Goal: Task Accomplishment & Management: Manage account settings

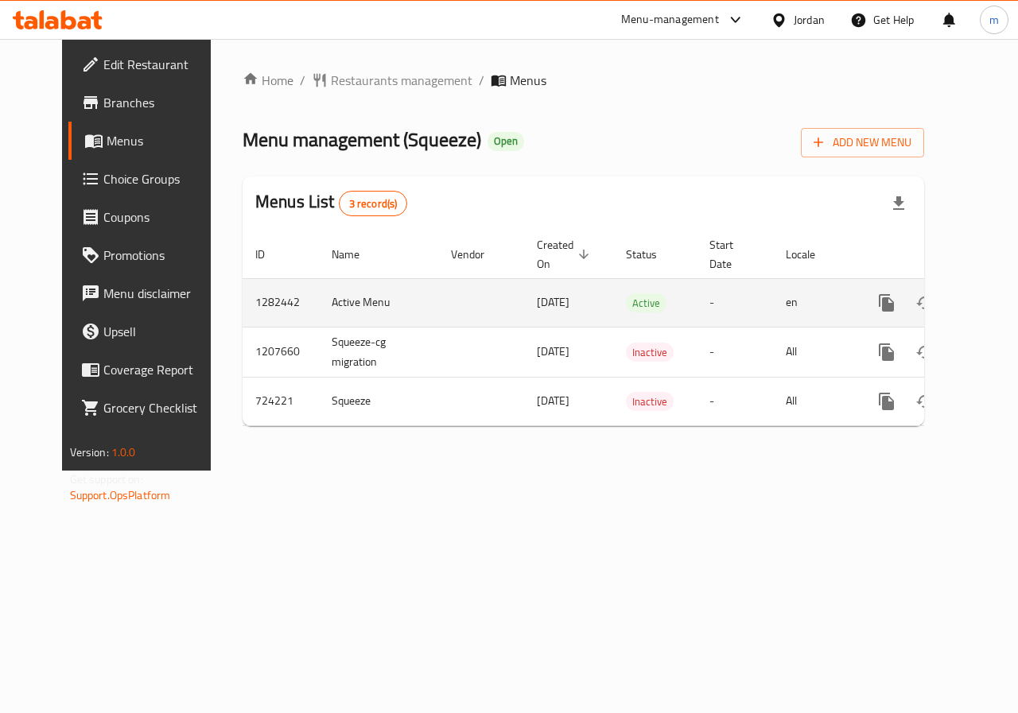
click at [992, 294] on icon "enhanced table" at bounding box center [1001, 302] width 19 height 19
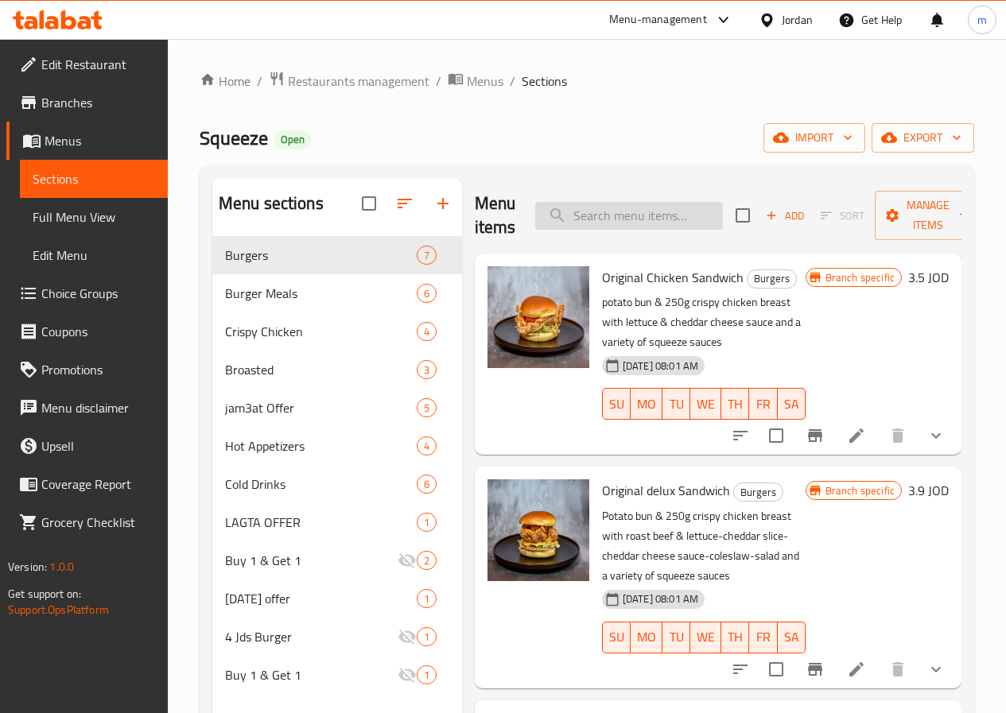
click at [644, 209] on input "search" at bounding box center [629, 216] width 188 height 28
type input "V"
paste input "Coleslaw Chicken Meal"
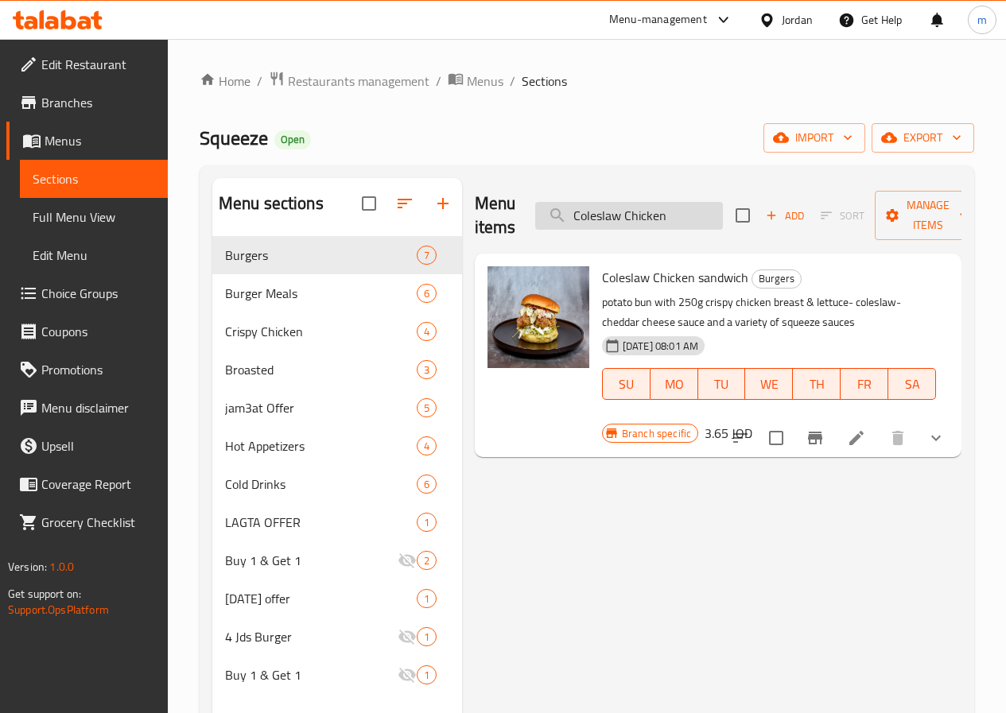
type input "Coleslaw Chicken"
click at [856, 434] on icon at bounding box center [856, 438] width 14 height 14
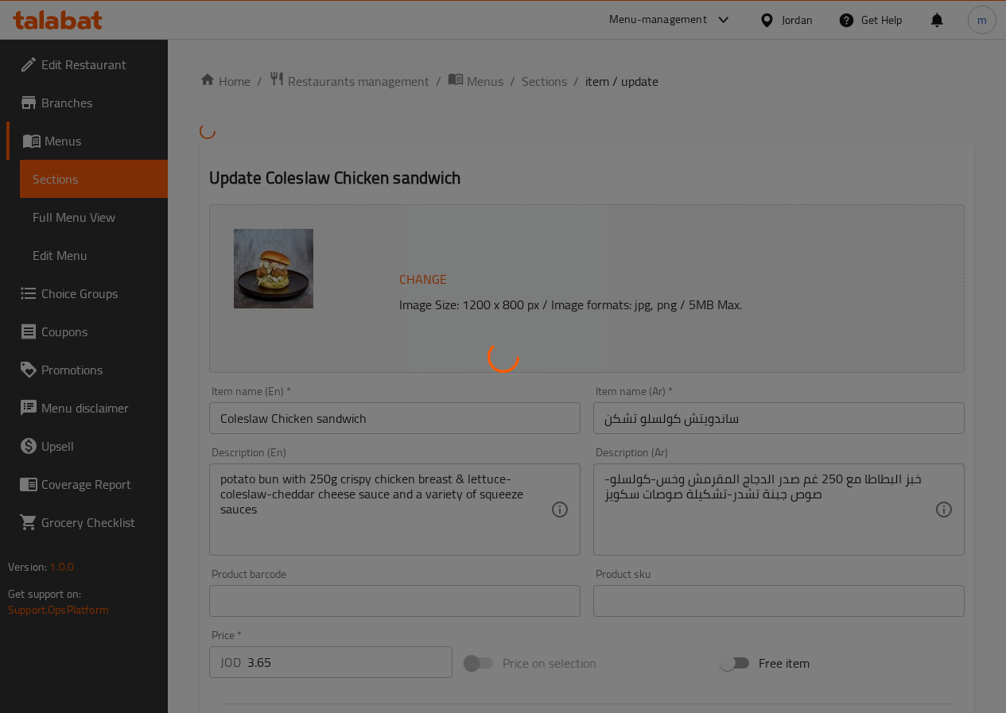
type input "إضافاتك المفضلة:"
type input "0"
type input "8"
type input "اضافة صوص"
type input "0"
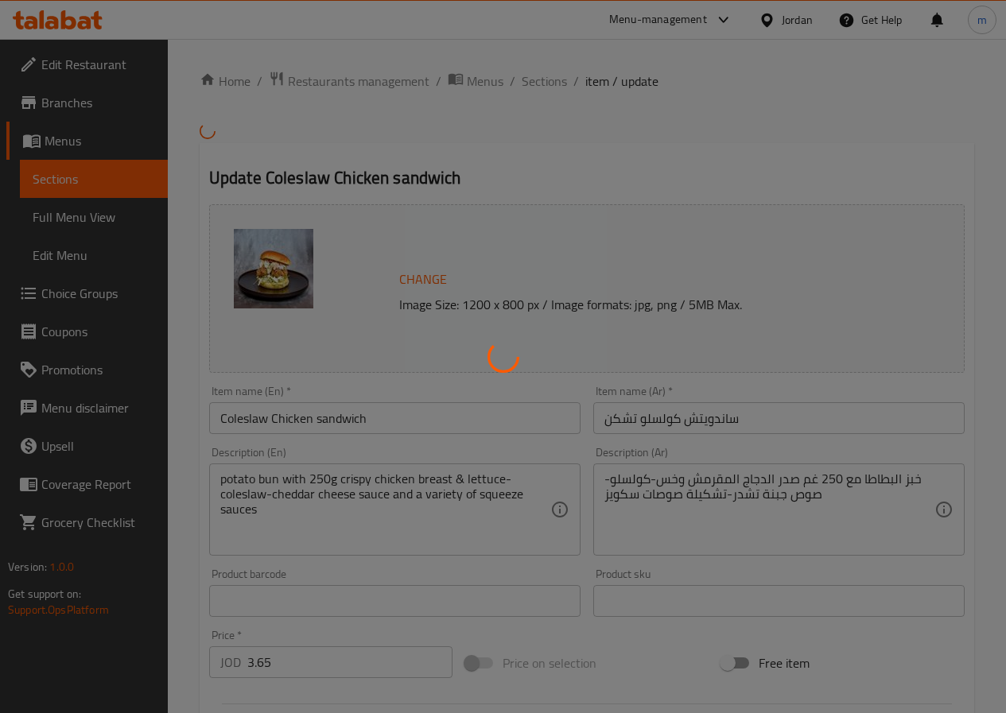
type input "6"
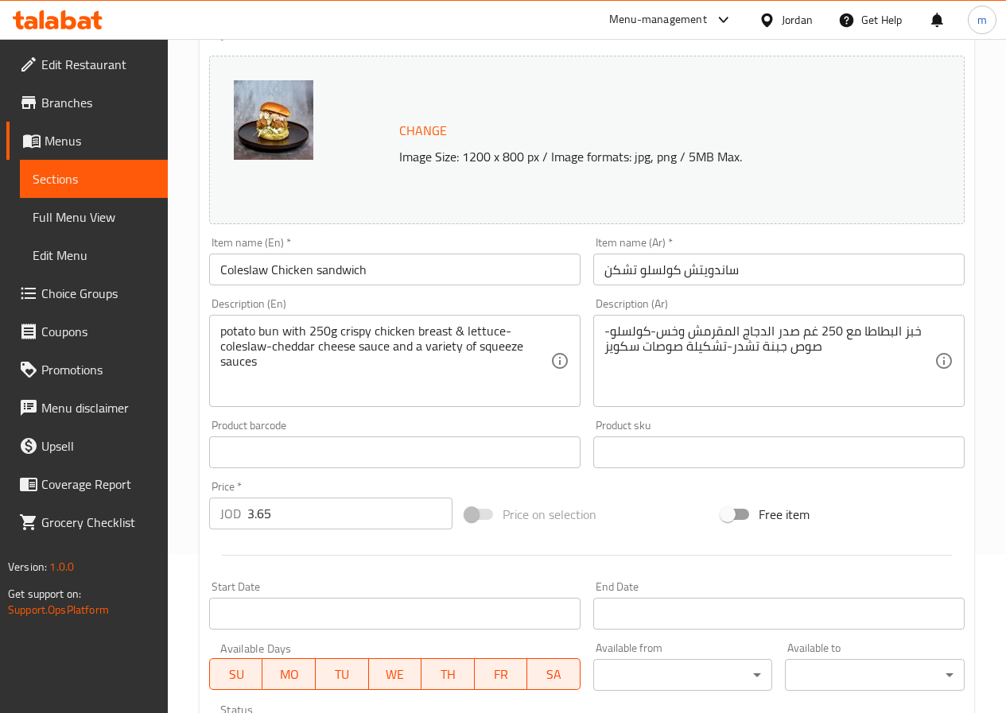
scroll to position [477, 0]
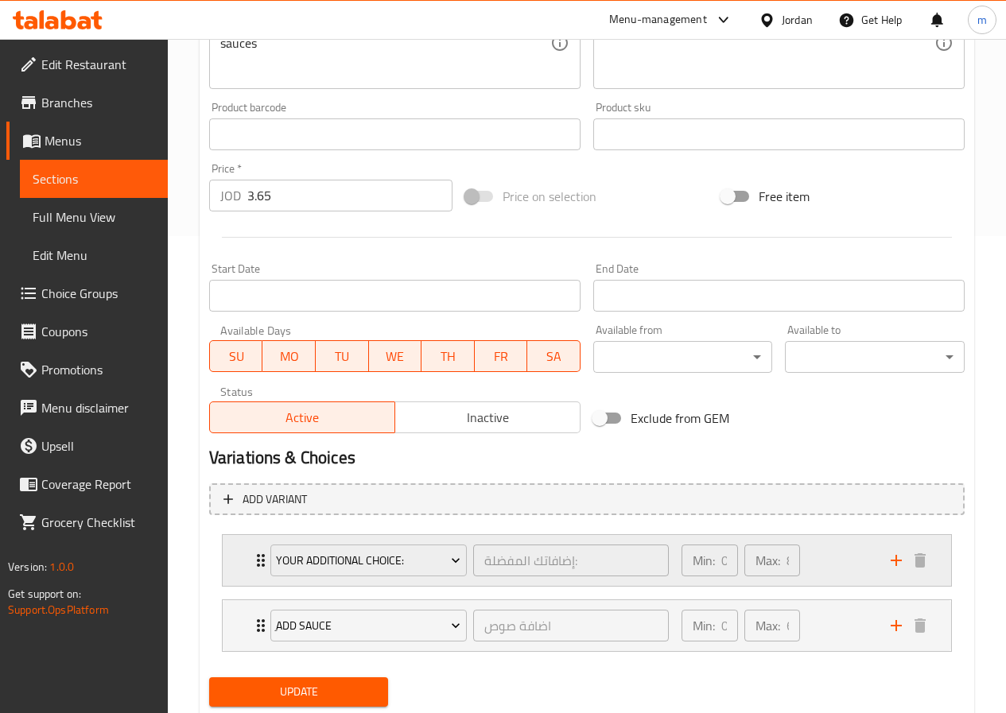
click at [718, 566] on div "Min: 0 ​" at bounding box center [710, 561] width 56 height 32
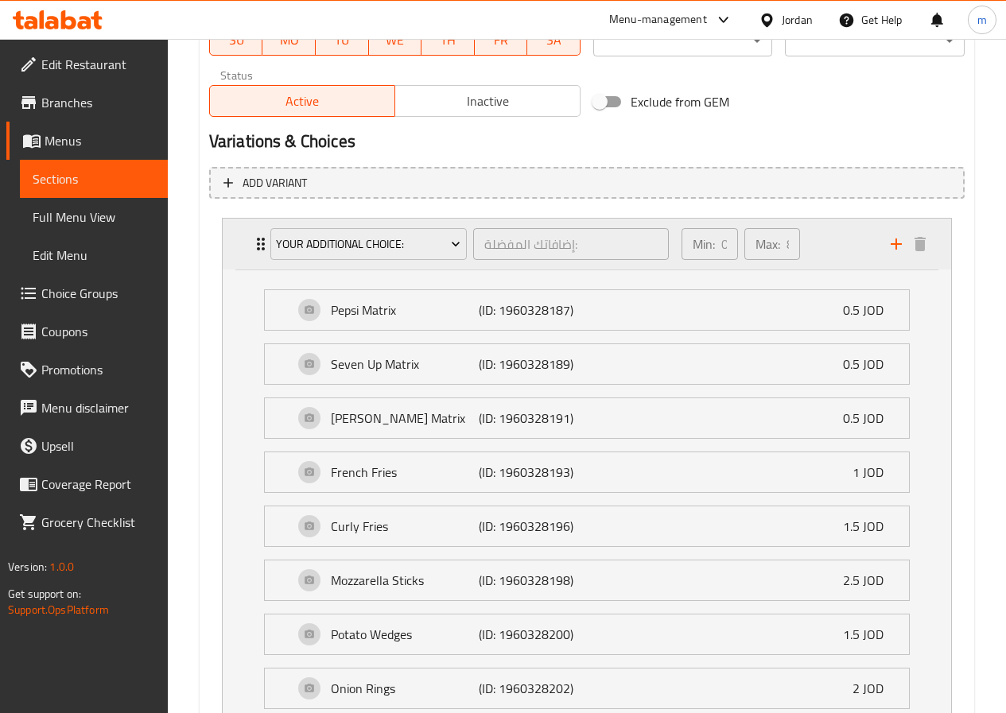
scroll to position [795, 0]
click at [718, 243] on div "Min: 0 ​" at bounding box center [710, 243] width 56 height 32
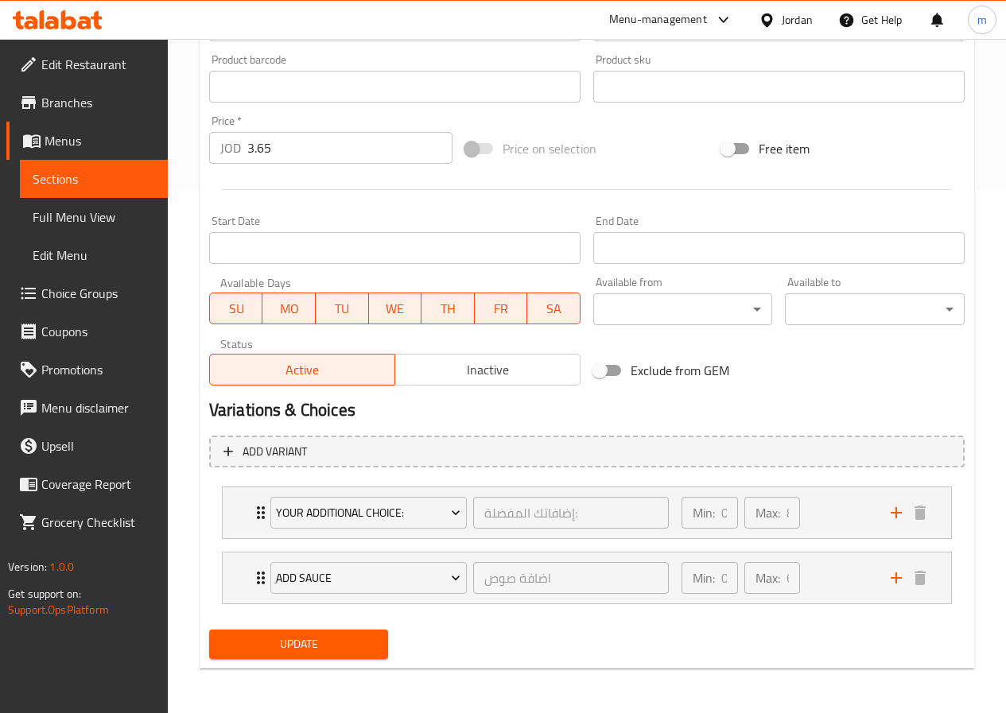
scroll to position [492, 0]
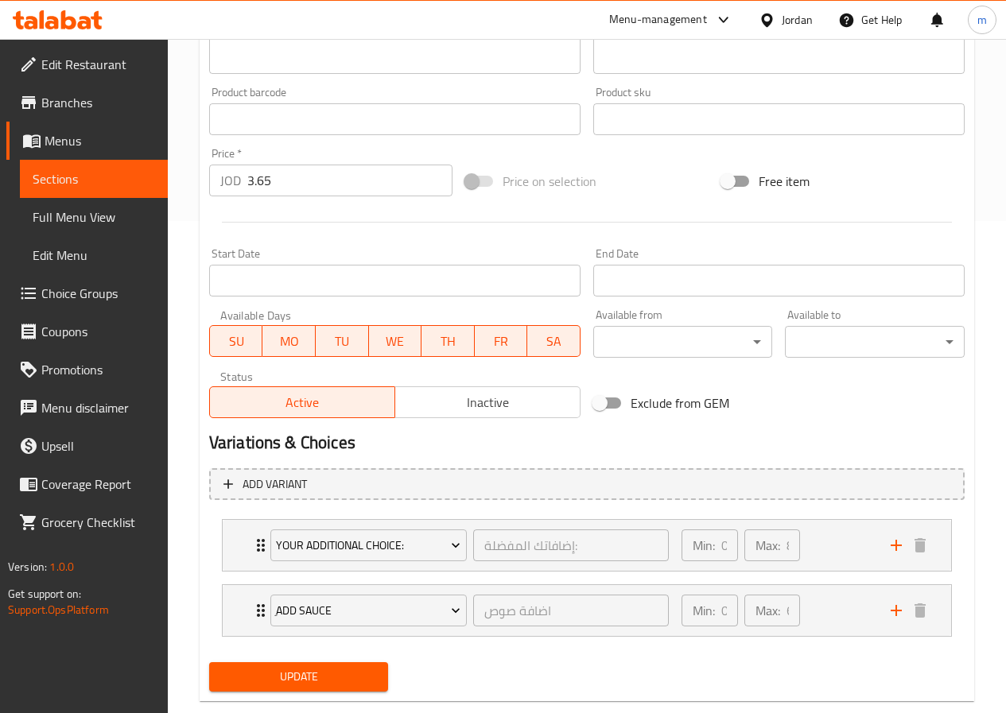
click at [806, 462] on div "Add variant Your Additional Choice: إضافاتك المفضلة: ​ Min: 0 ​ Max: 8 ​ Pepsi …" at bounding box center [587, 559] width 768 height 195
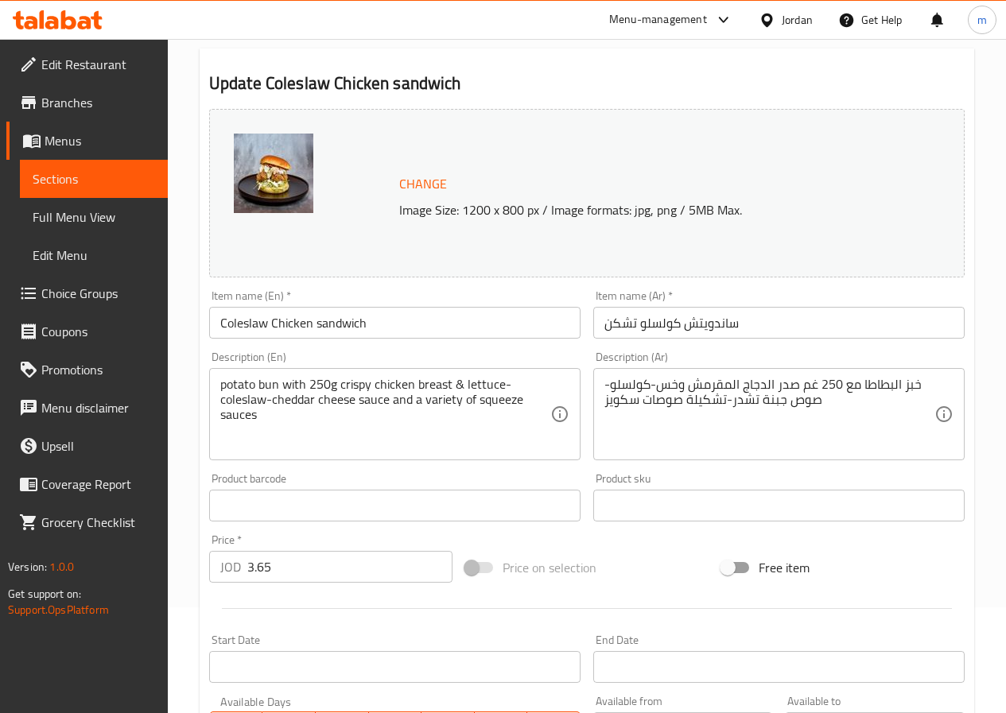
scroll to position [0, 0]
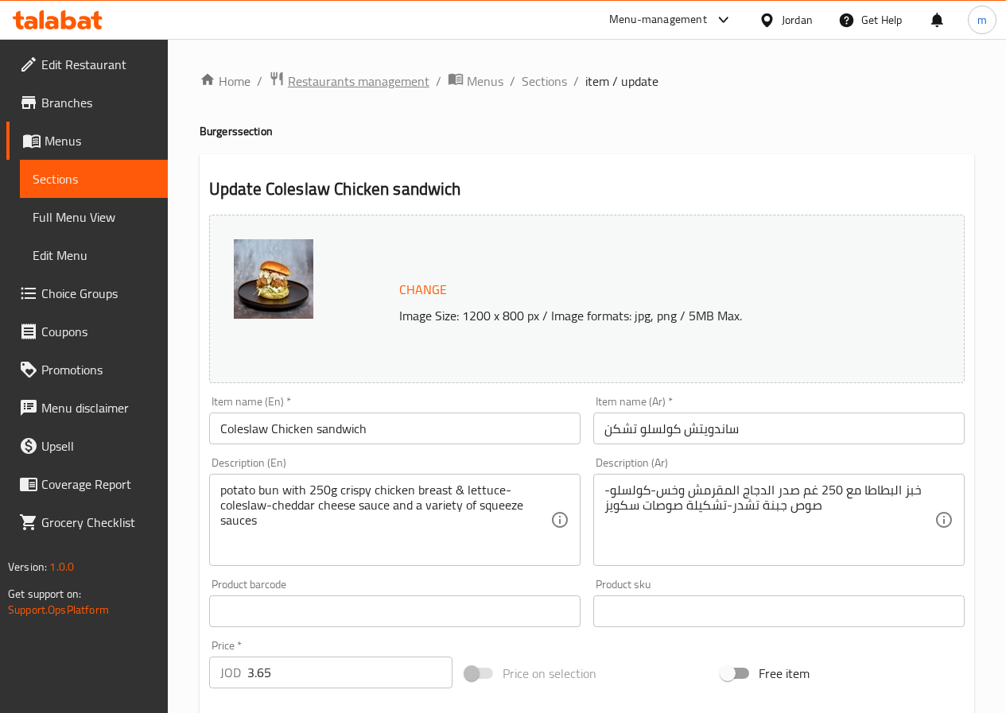
click at [301, 80] on span "Restaurants management" at bounding box center [359, 81] width 142 height 19
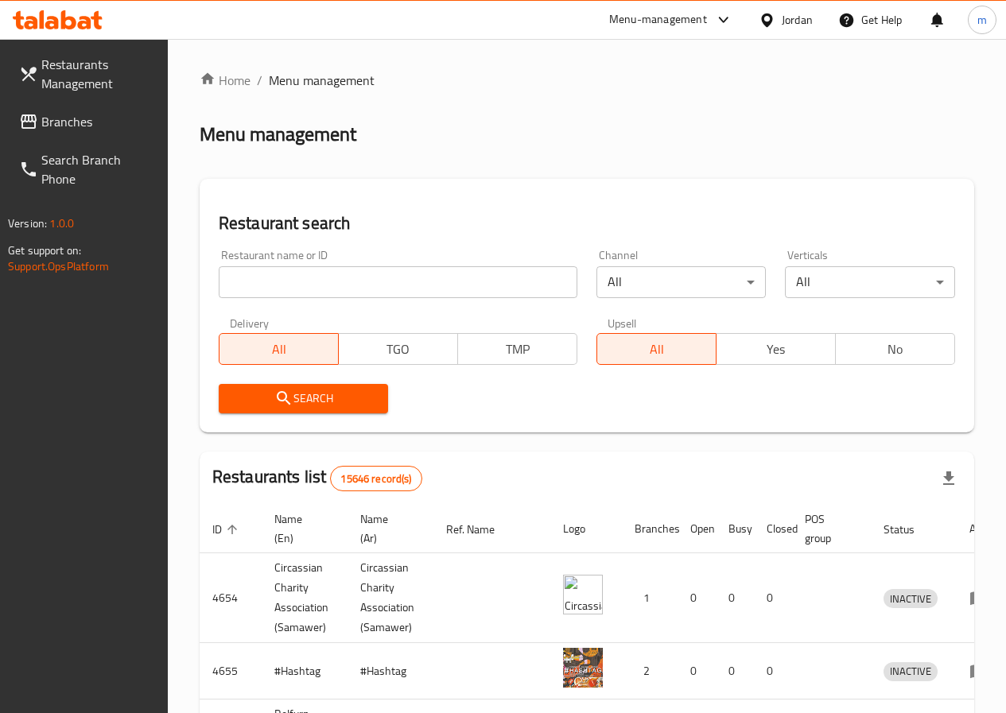
click at [62, 113] on span "Branches" at bounding box center [98, 121] width 114 height 19
